Goal: Information Seeking & Learning: Learn about a topic

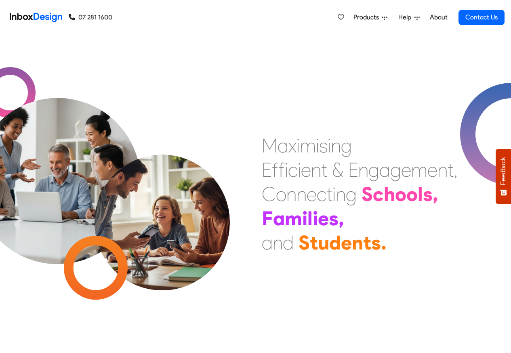
click at [438, 17] on link "About" at bounding box center [438, 17] width 22 height 16
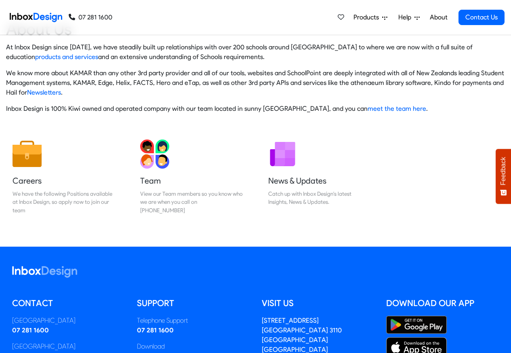
scroll to position [134, 0]
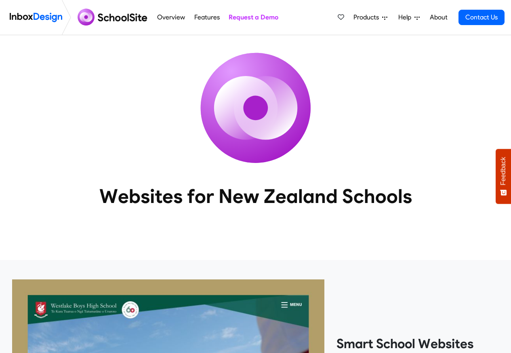
click at [193, 17] on link "Features" at bounding box center [207, 17] width 30 height 16
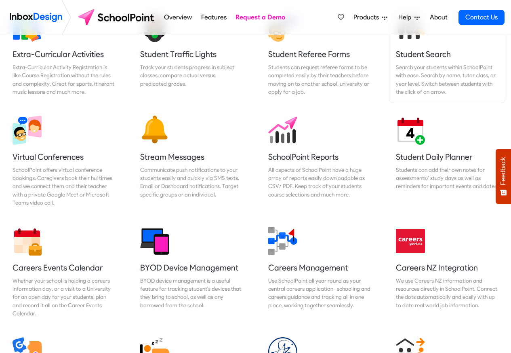
scroll to position [678, 0]
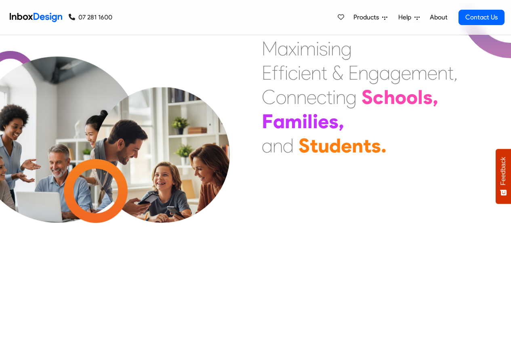
scroll to position [339, 0]
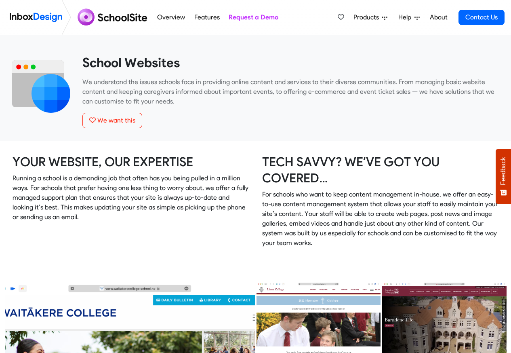
click at [180, 17] on link "Overview" at bounding box center [171, 17] width 32 height 16
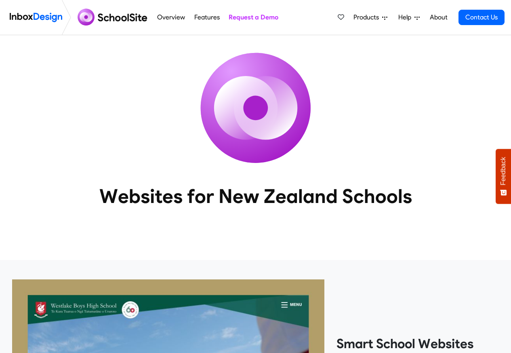
click at [184, 17] on link "Overview" at bounding box center [171, 17] width 32 height 16
